Goal: Find contact information: Find contact information

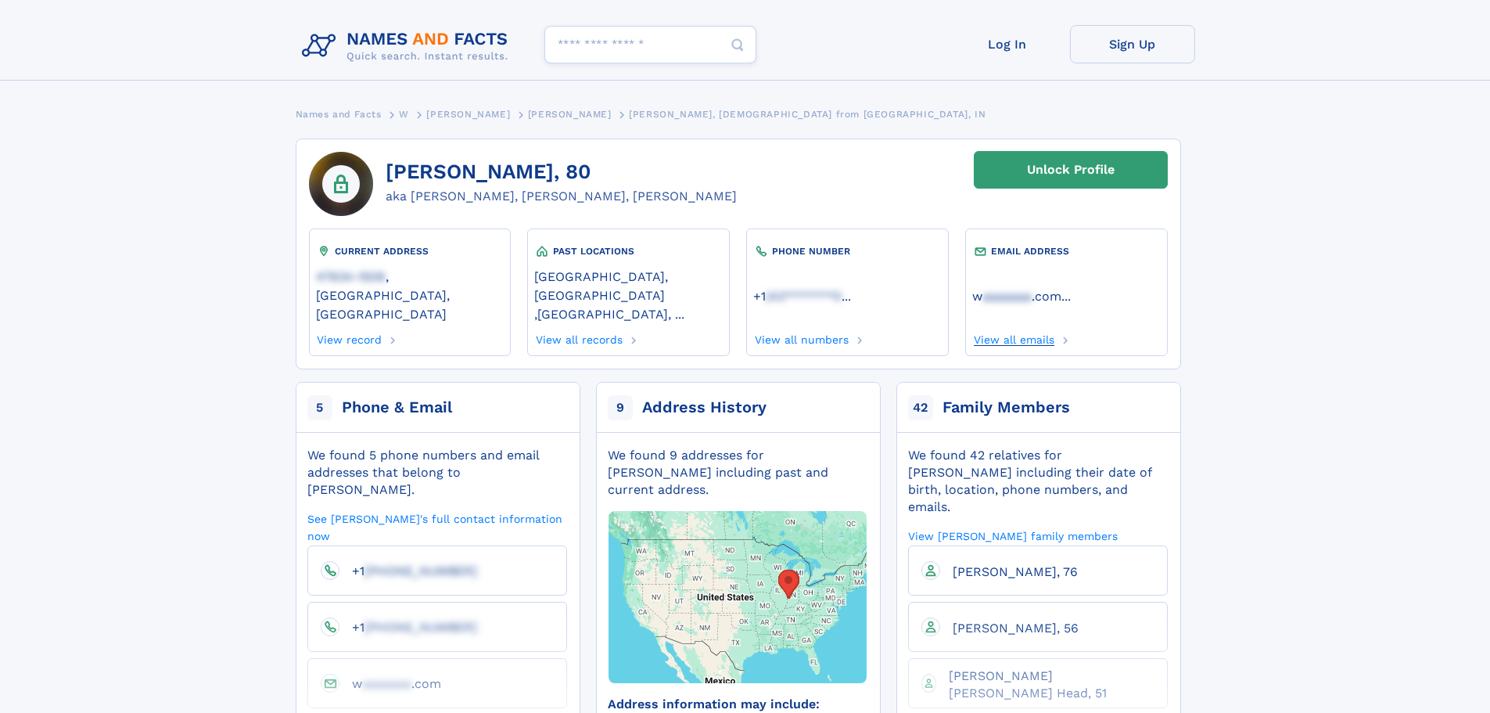
click at [1040, 329] on link "View all emails" at bounding box center [1013, 337] width 82 height 17
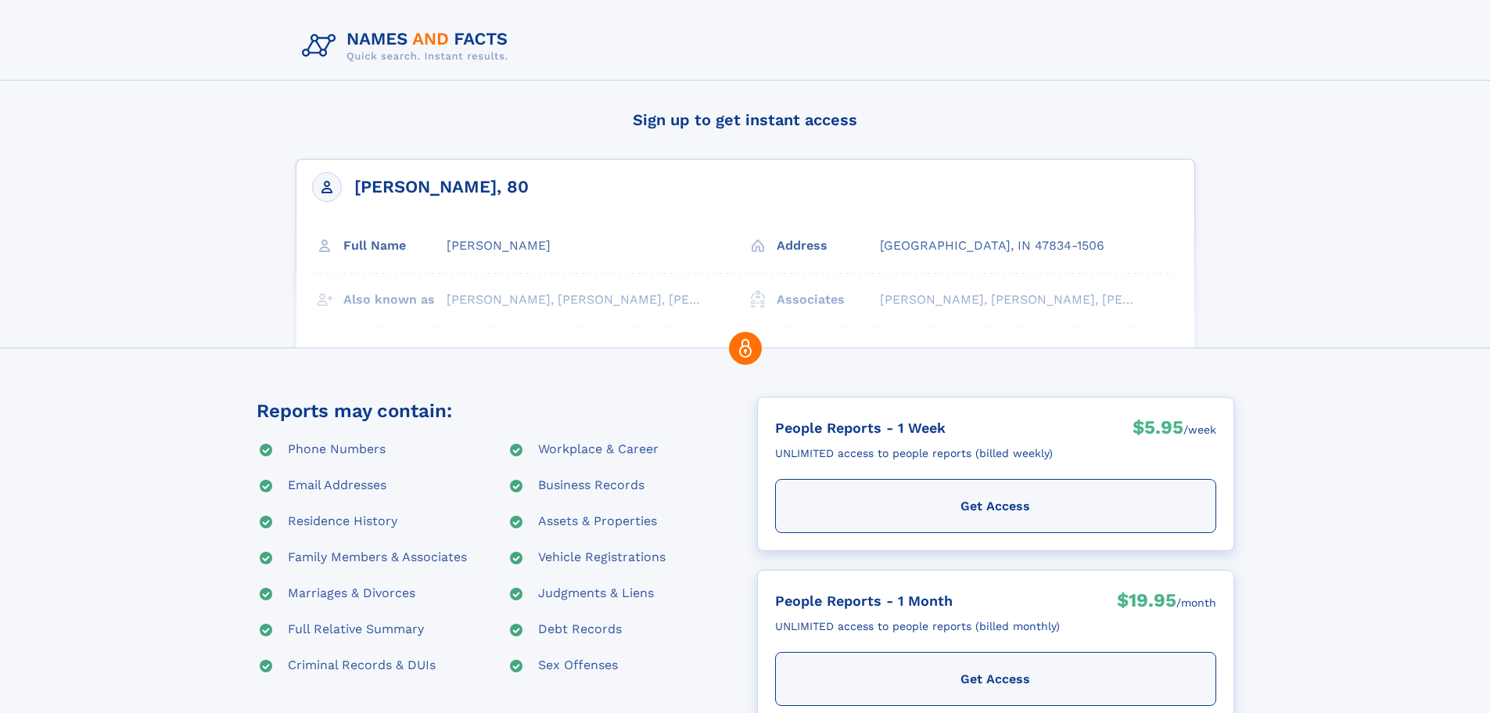
drag, startPoint x: 1404, startPoint y: 215, endPoint x: 1432, endPoint y: 131, distance: 88.1
click at [1404, 215] on div at bounding box center [745, 674] width 1490 height 1173
drag, startPoint x: 1410, startPoint y: 78, endPoint x: 1410, endPoint y: 67, distance: 11.0
click at [1410, 78] on header at bounding box center [745, 53] width 1490 height 106
click at [1453, 67] on header at bounding box center [745, 53] width 1490 height 106
